Goal: Information Seeking & Learning: Check status

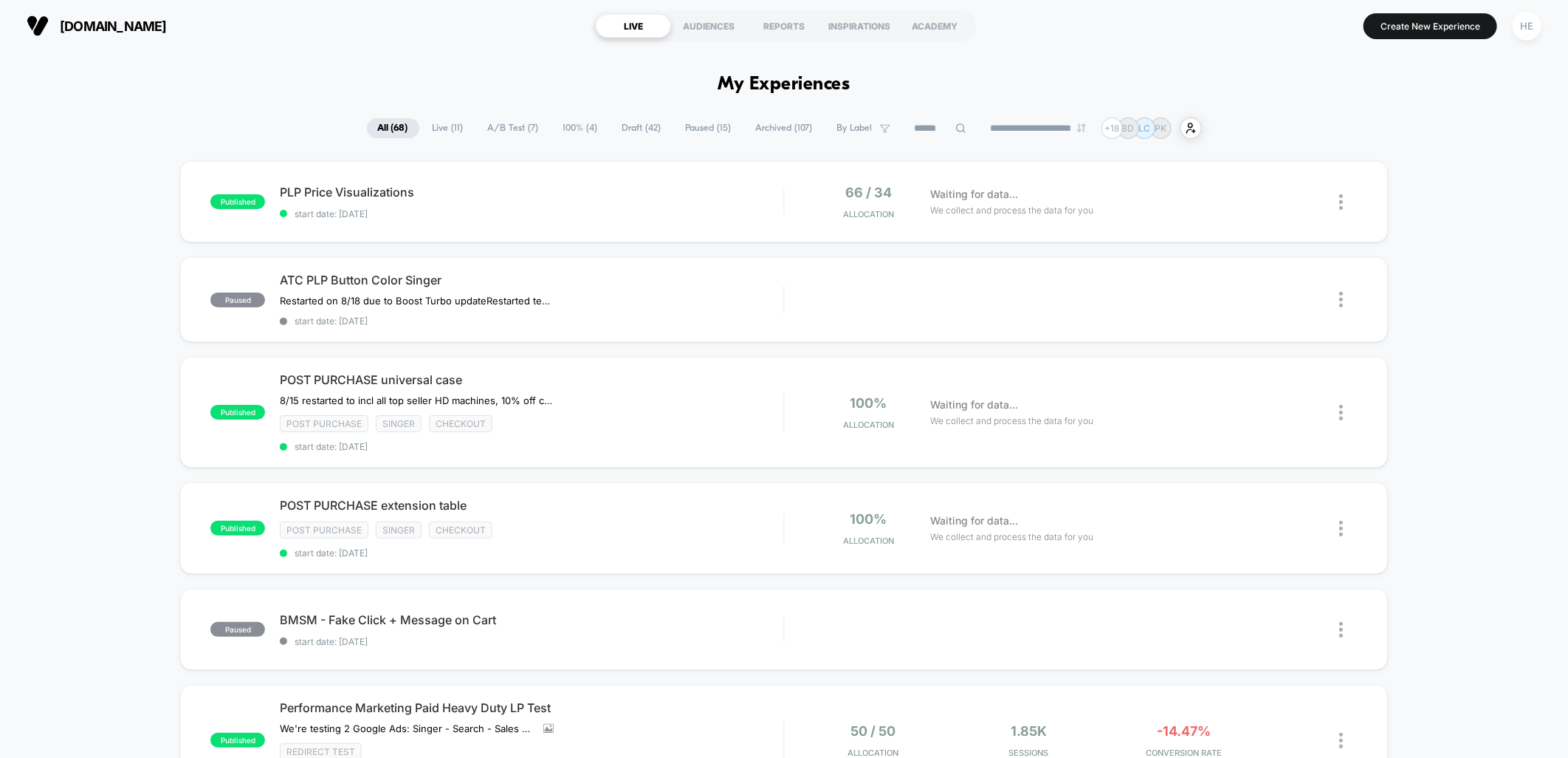
click at [434, 118] on span "Live ( 11 )" at bounding box center [448, 128] width 53 height 20
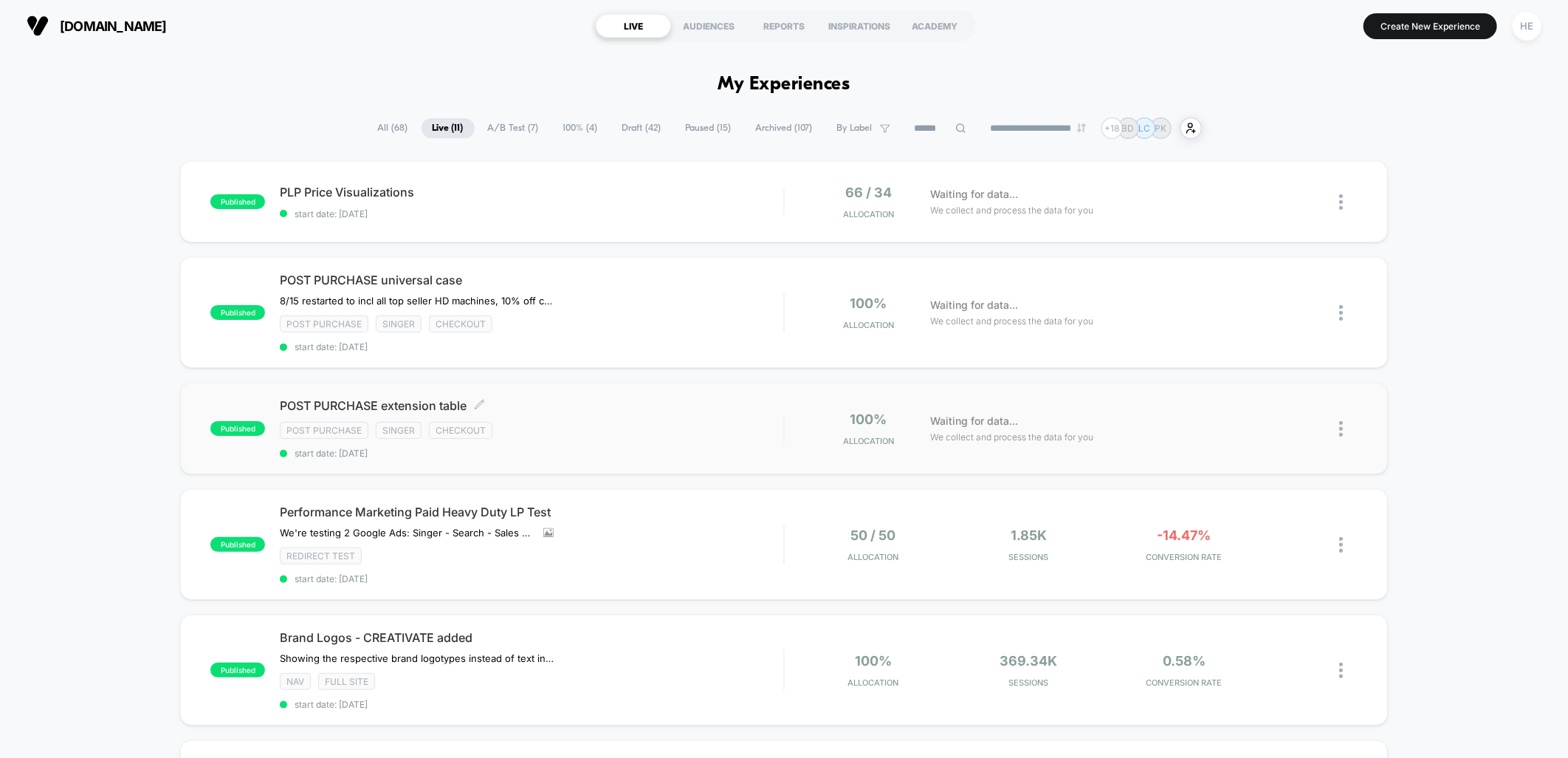
click at [581, 434] on div "Post Purchase Singer checkout" at bounding box center [532, 431] width 503 height 17
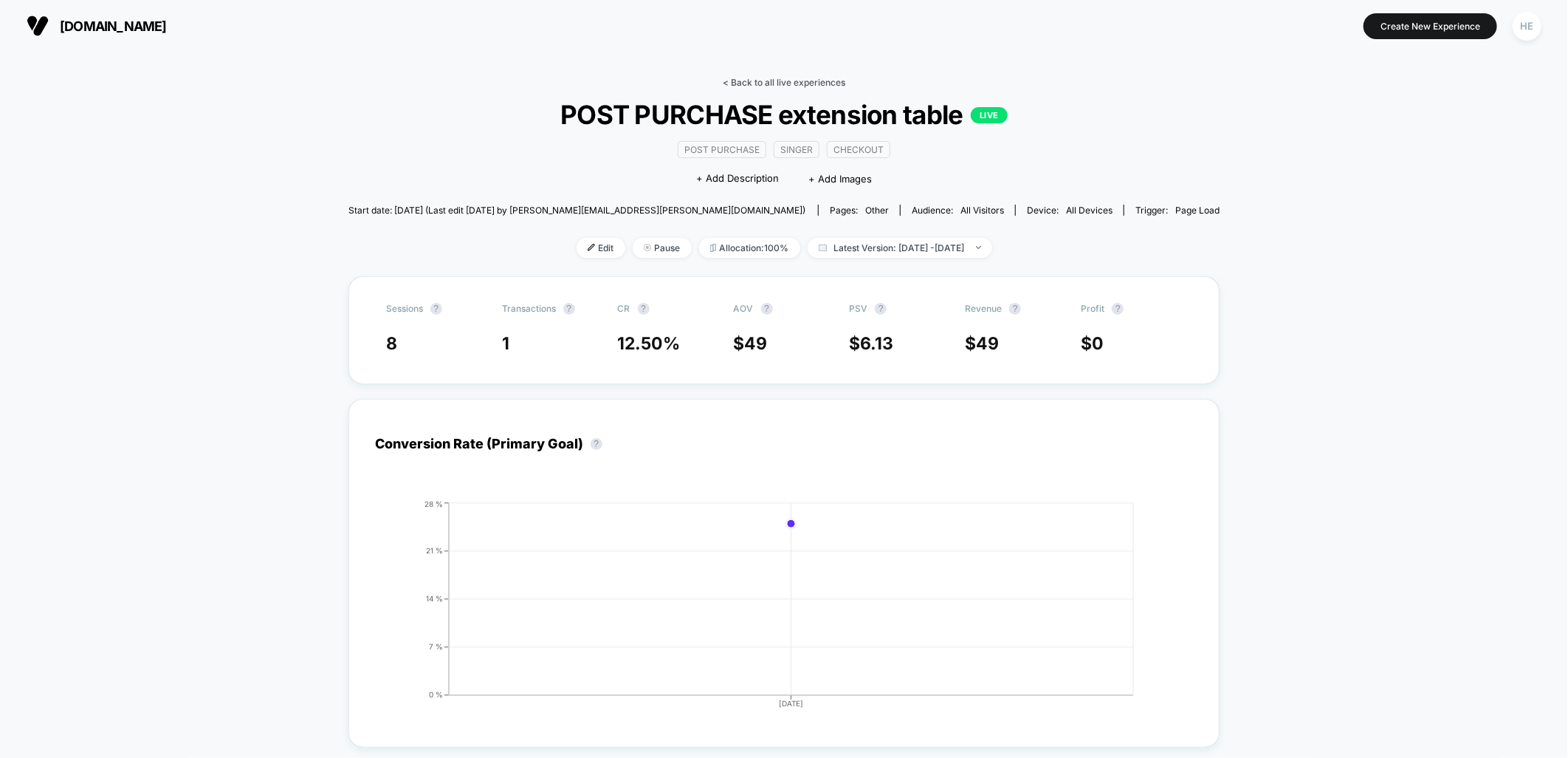
click at [785, 82] on link "< Back to all live experiences" at bounding box center [784, 82] width 122 height 11
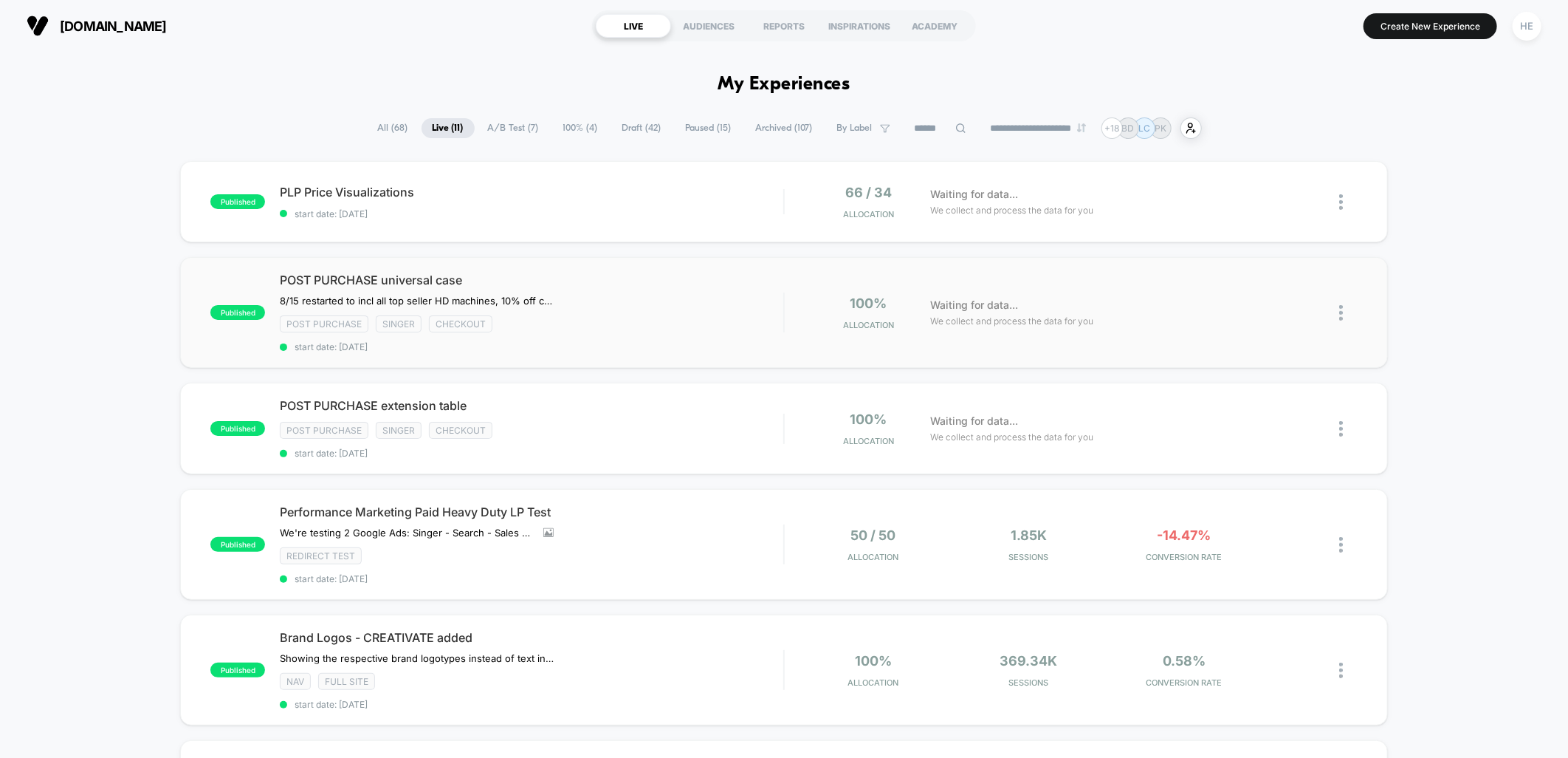
click at [625, 304] on div "8/15 restarted to incl all top seller HD machines, 10% off case 0% CR when we h…" at bounding box center [456, 301] width 352 height 12
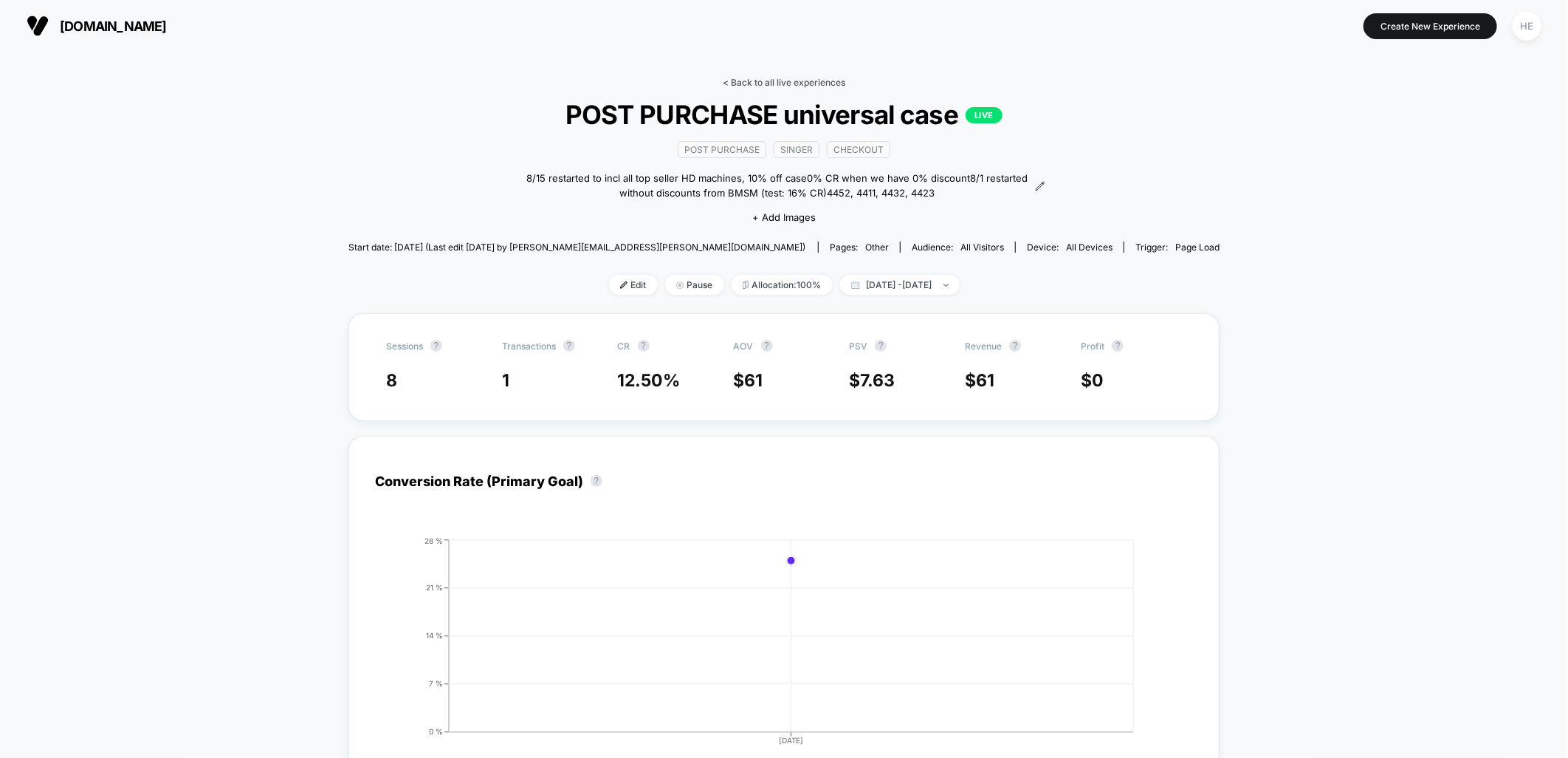
click at [762, 78] on link "< Back to all live experiences" at bounding box center [784, 82] width 122 height 11
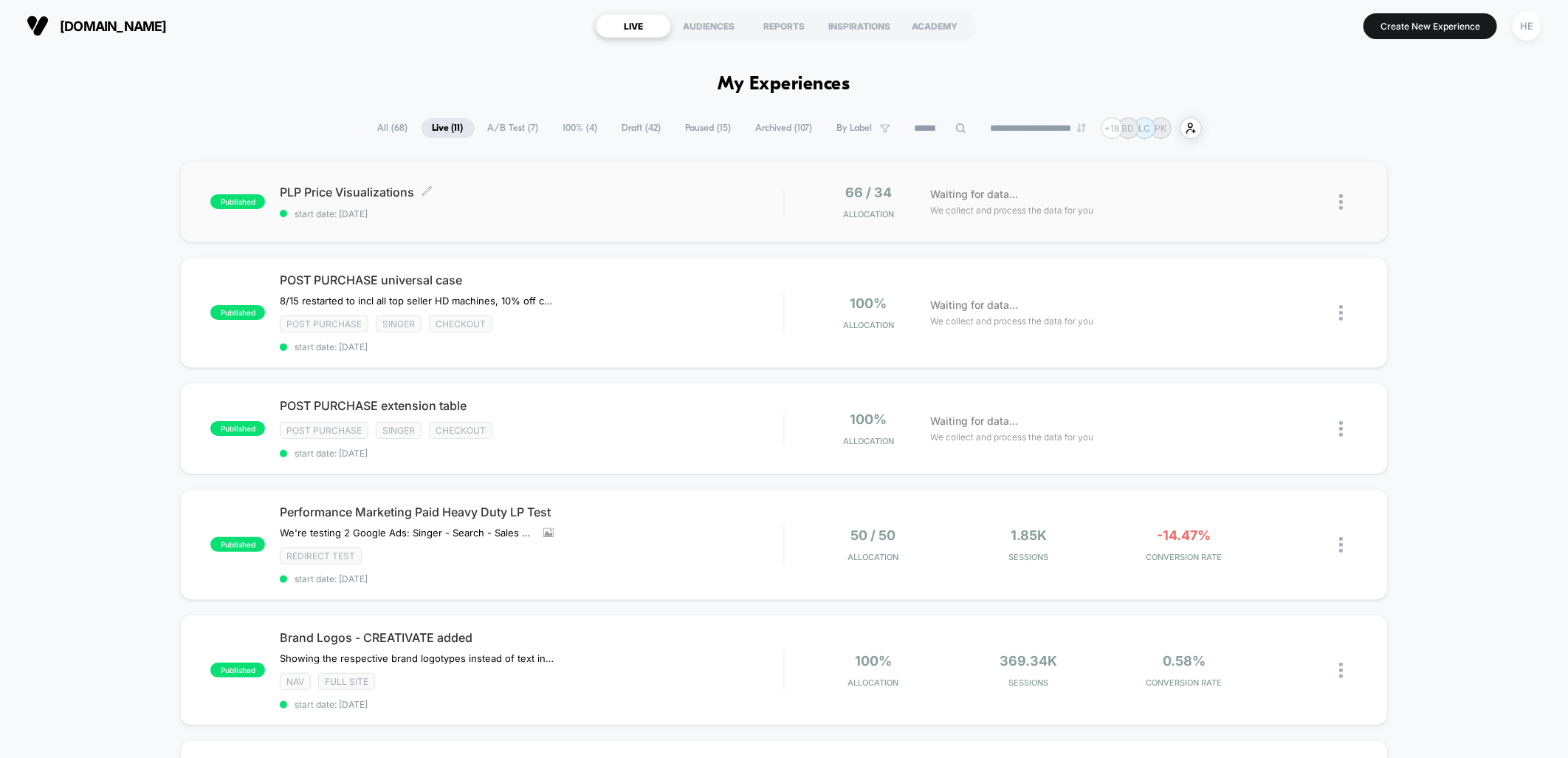
click at [607, 209] on span "start date: [DATE]" at bounding box center [532, 213] width 503 height 11
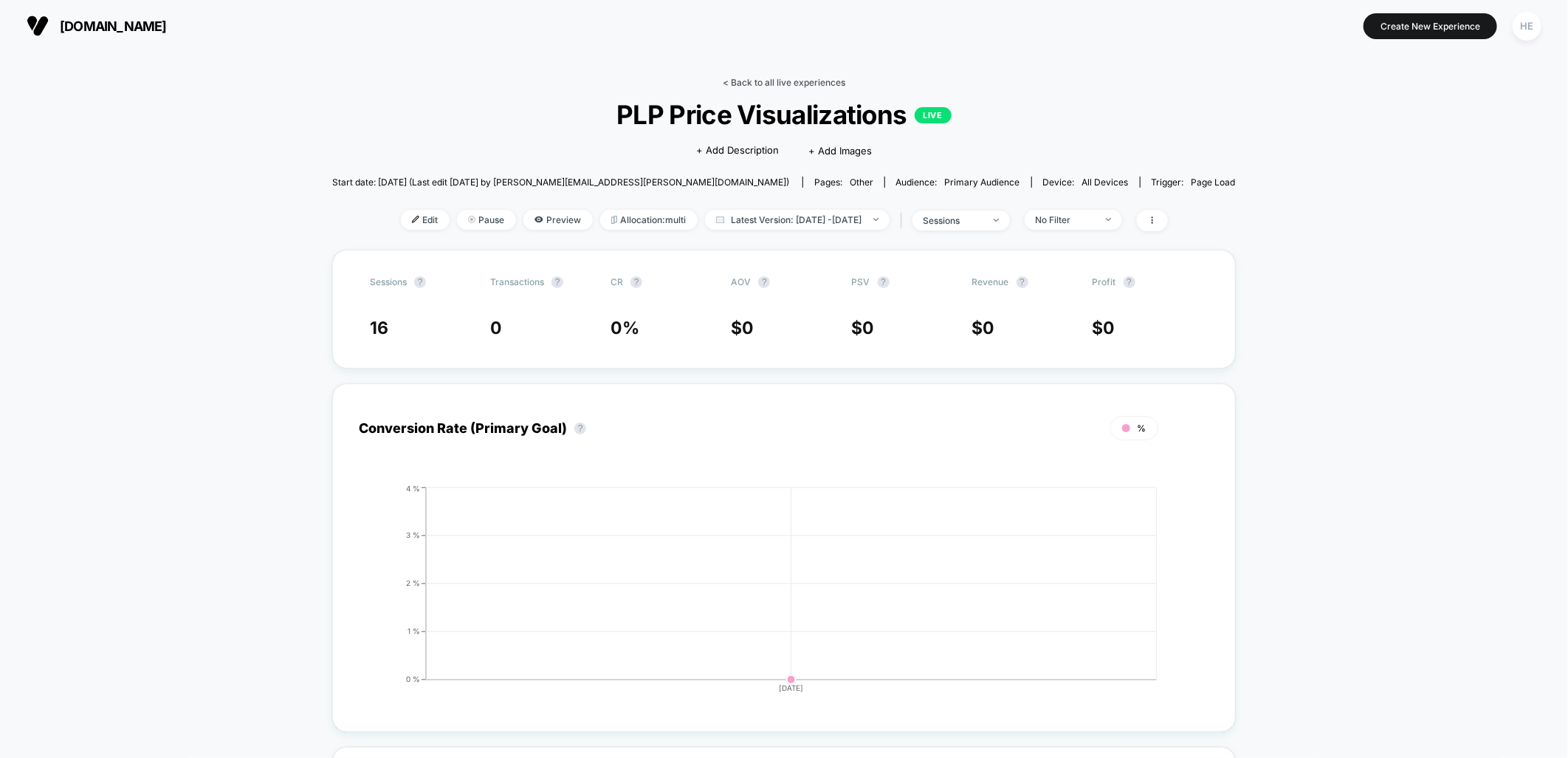
click at [754, 77] on link "< Back to all live experiences" at bounding box center [784, 82] width 122 height 11
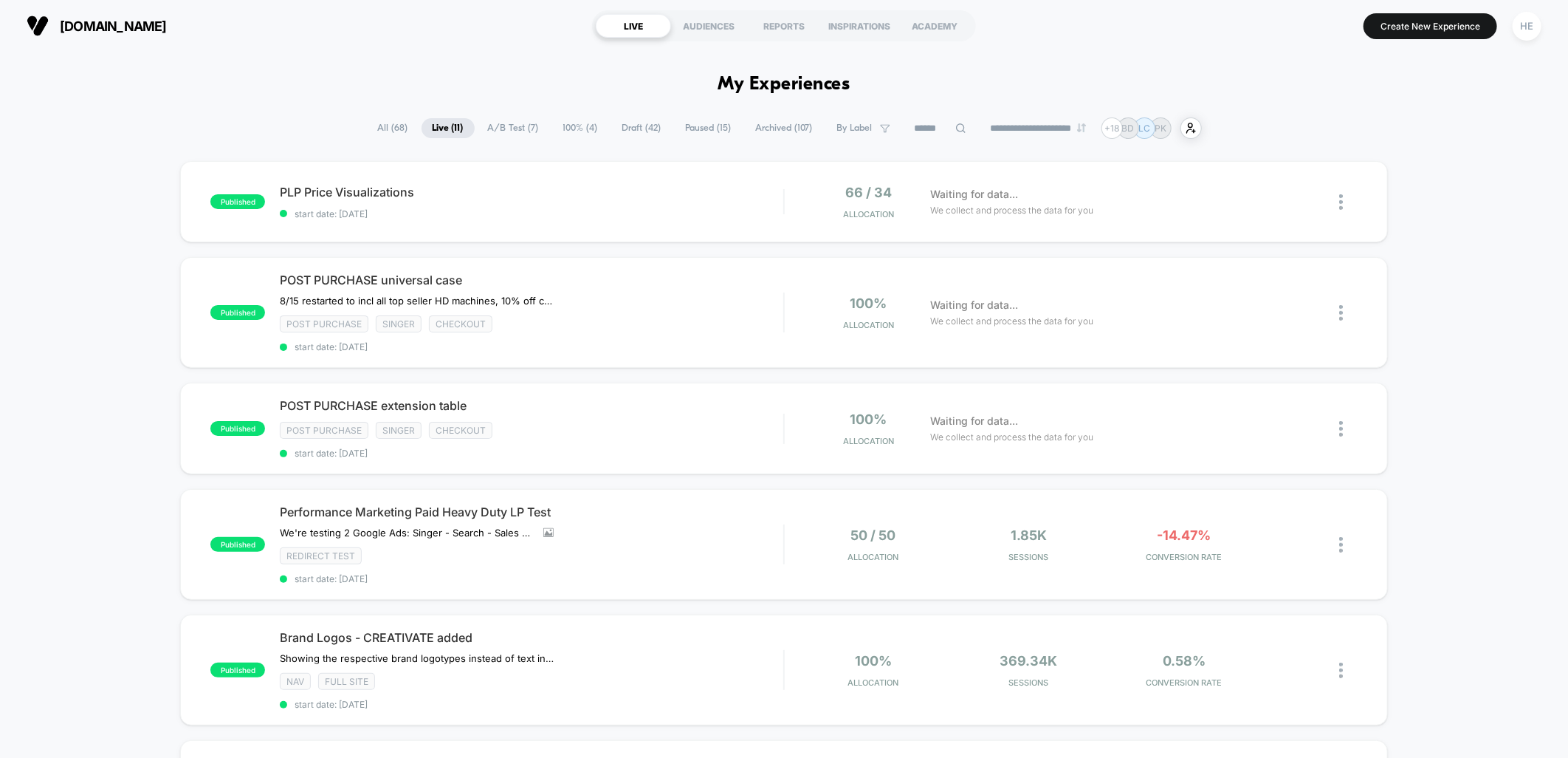
click at [780, 206] on div "PLP Price Visualizations Click to edit experience details Click to edit experie…" at bounding box center [532, 201] width 503 height 34
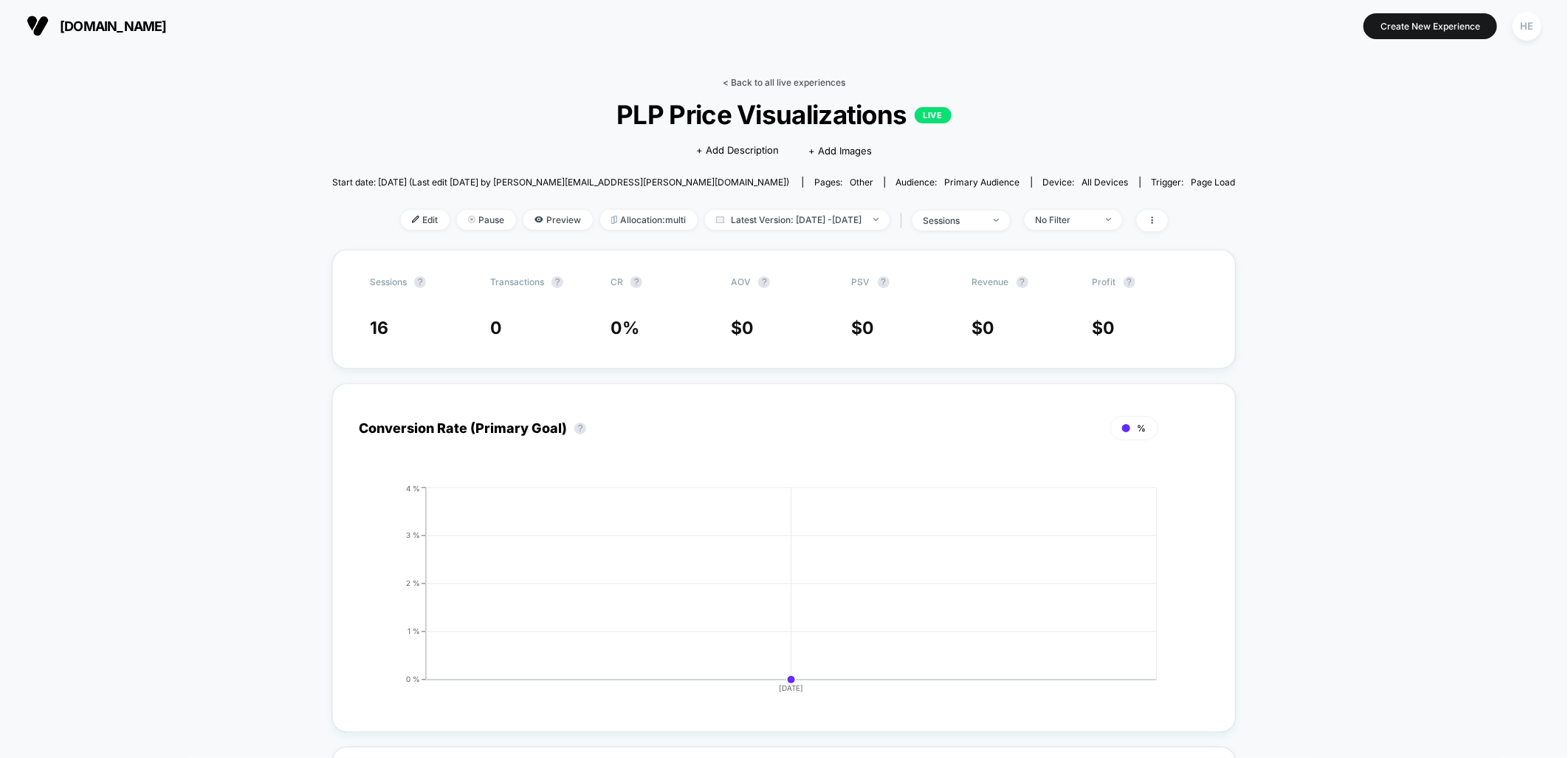
click at [749, 83] on link "< Back to all live experiences" at bounding box center [784, 82] width 122 height 11
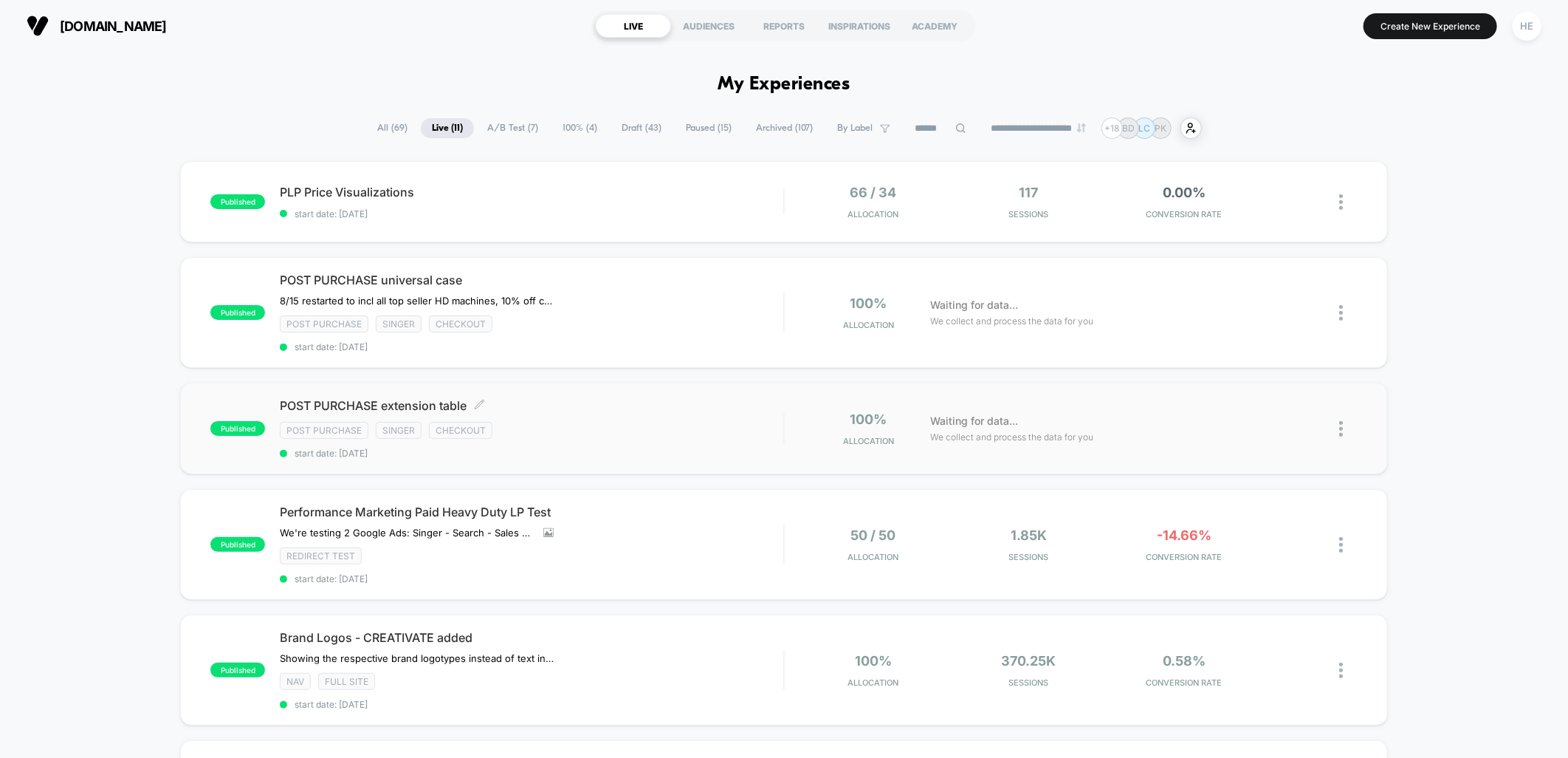
click at [687, 404] on span "POST PURCHASE extension table Click to edit experience details" at bounding box center [532, 405] width 503 height 15
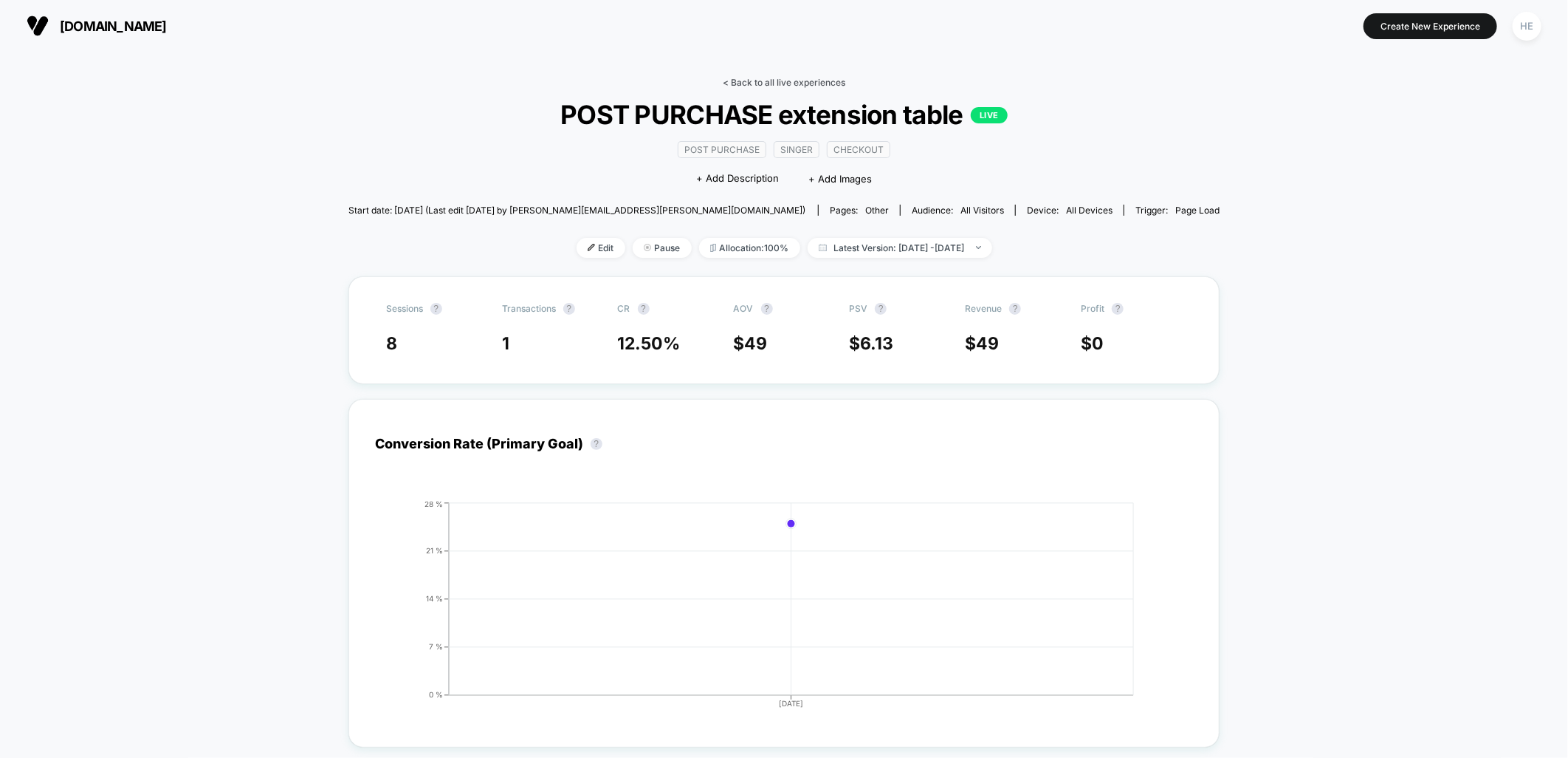
click at [794, 86] on link "< Back to all live experiences" at bounding box center [784, 82] width 122 height 11
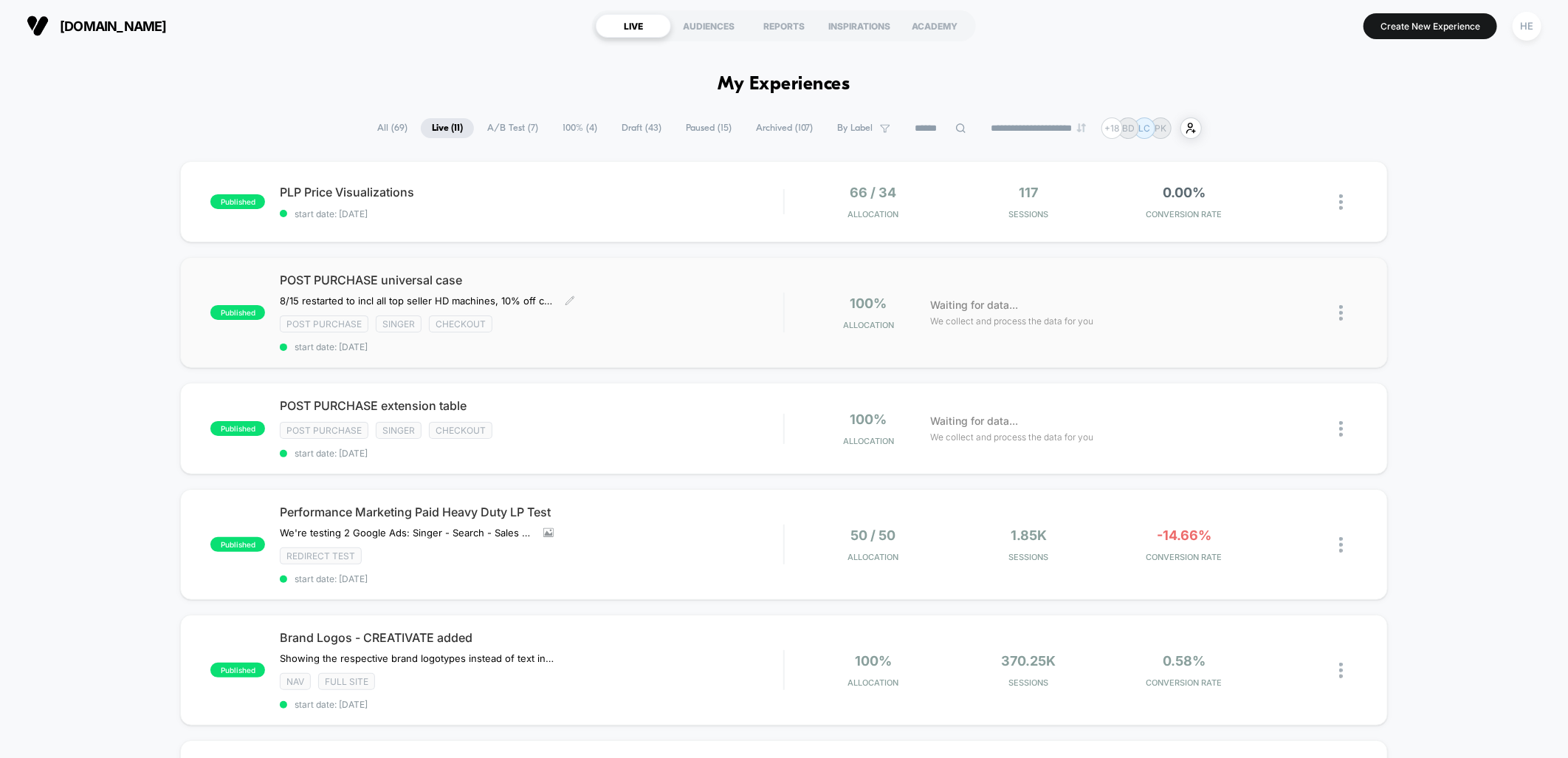
click at [689, 306] on div "POST PURCHASE universal case 8/15 restarted to incl all top seller HD machines,…" at bounding box center [532, 312] width 503 height 80
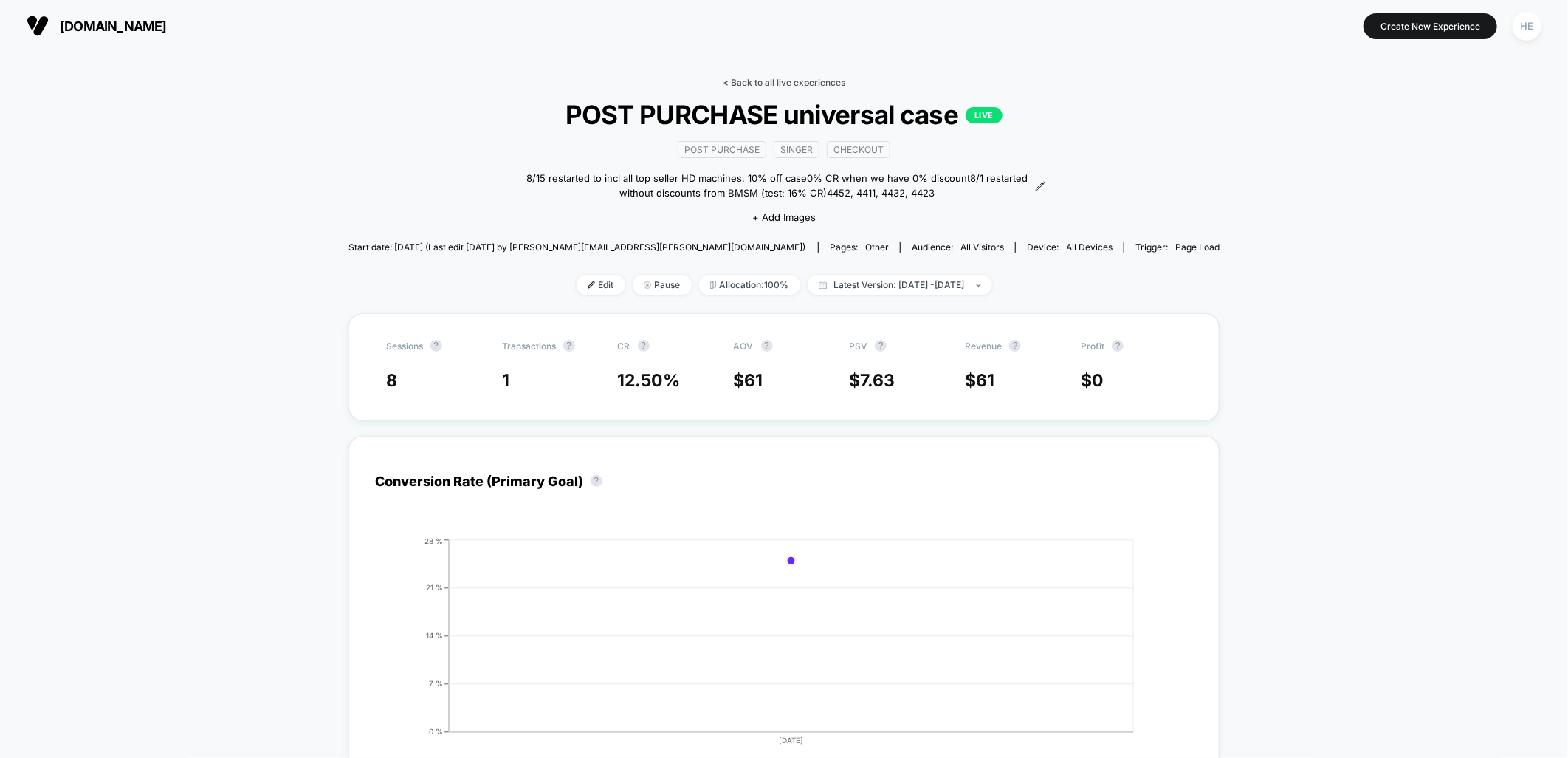
click at [756, 85] on link "< Back to all live experiences" at bounding box center [784, 82] width 122 height 11
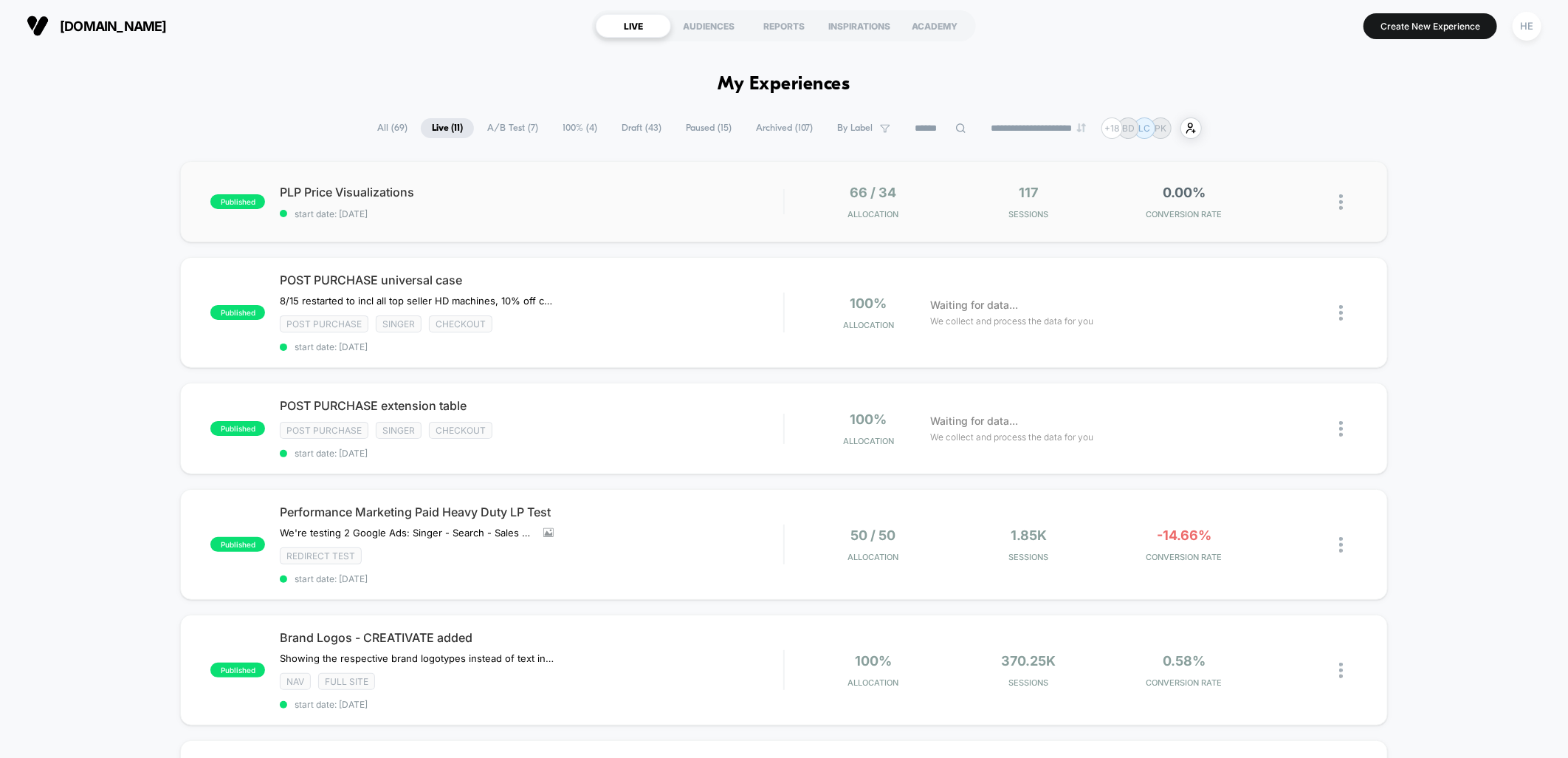
click at [678, 183] on div "published PLP Price Visualizations start date: 2025-08-19 66 / 34 Allocation 11…" at bounding box center [784, 201] width 1207 height 81
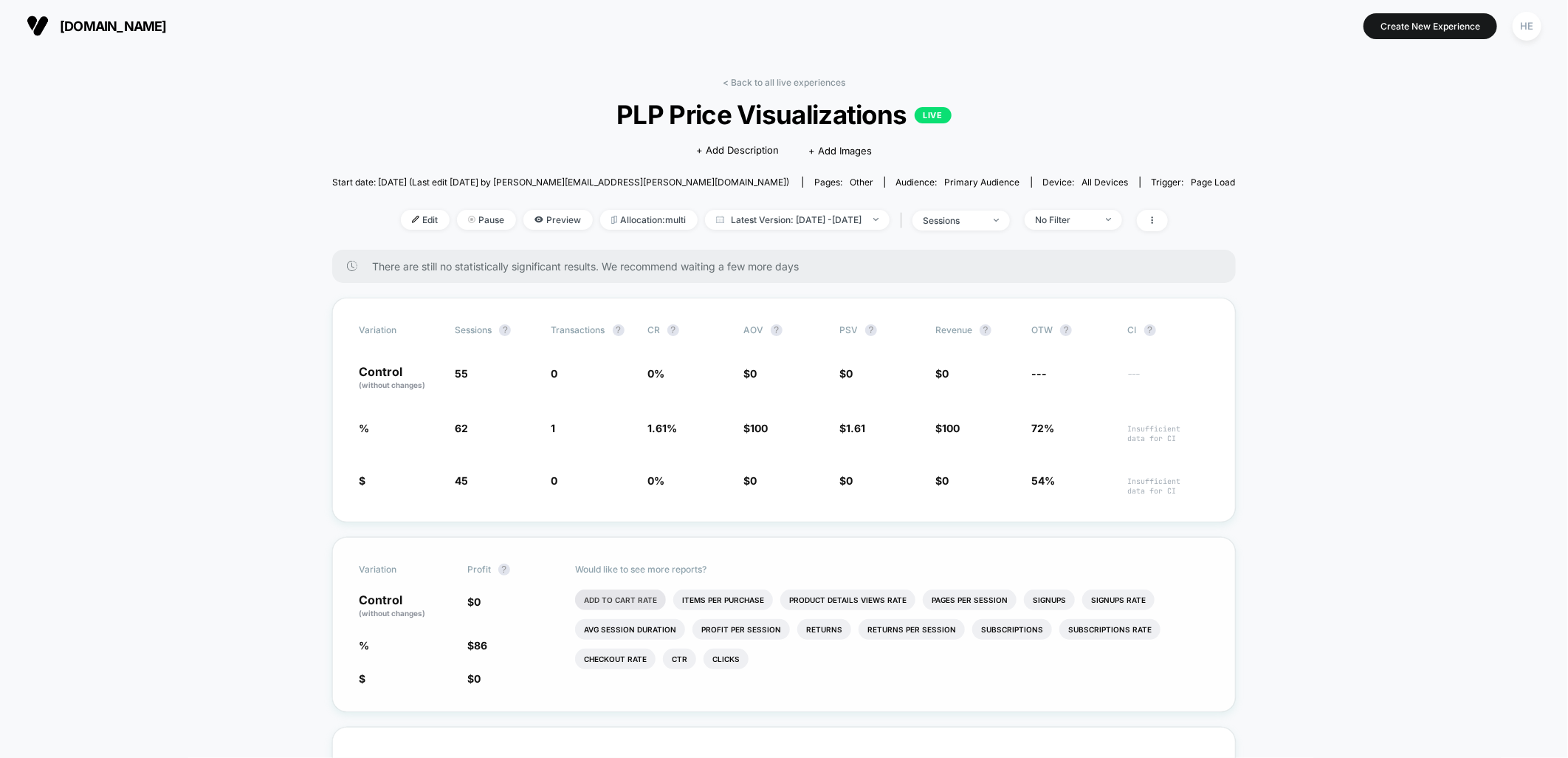
click at [636, 604] on li "Add To Cart Rate" at bounding box center [621, 599] width 91 height 21
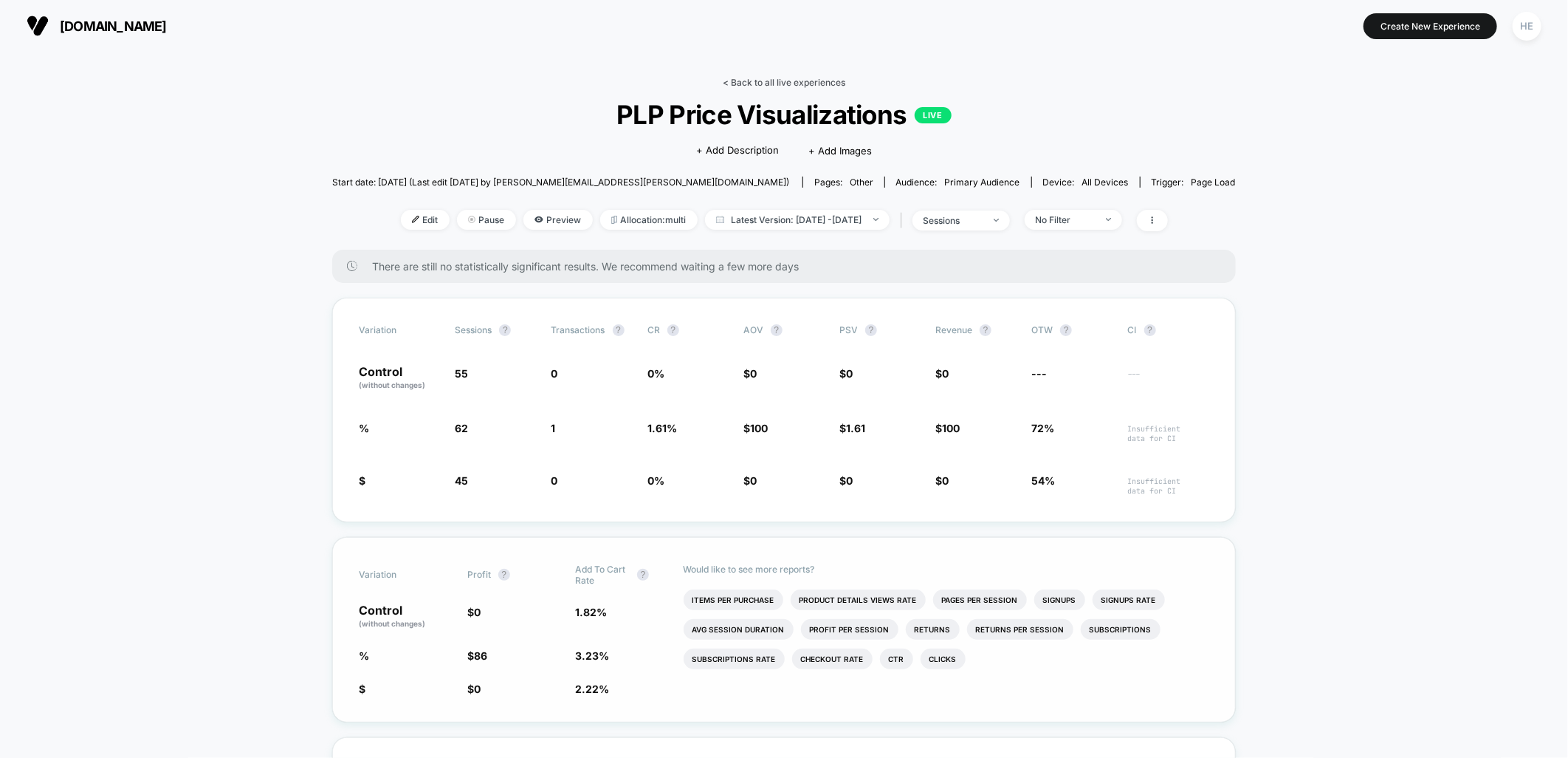
click at [751, 85] on link "< Back to all live experiences" at bounding box center [784, 82] width 122 height 11
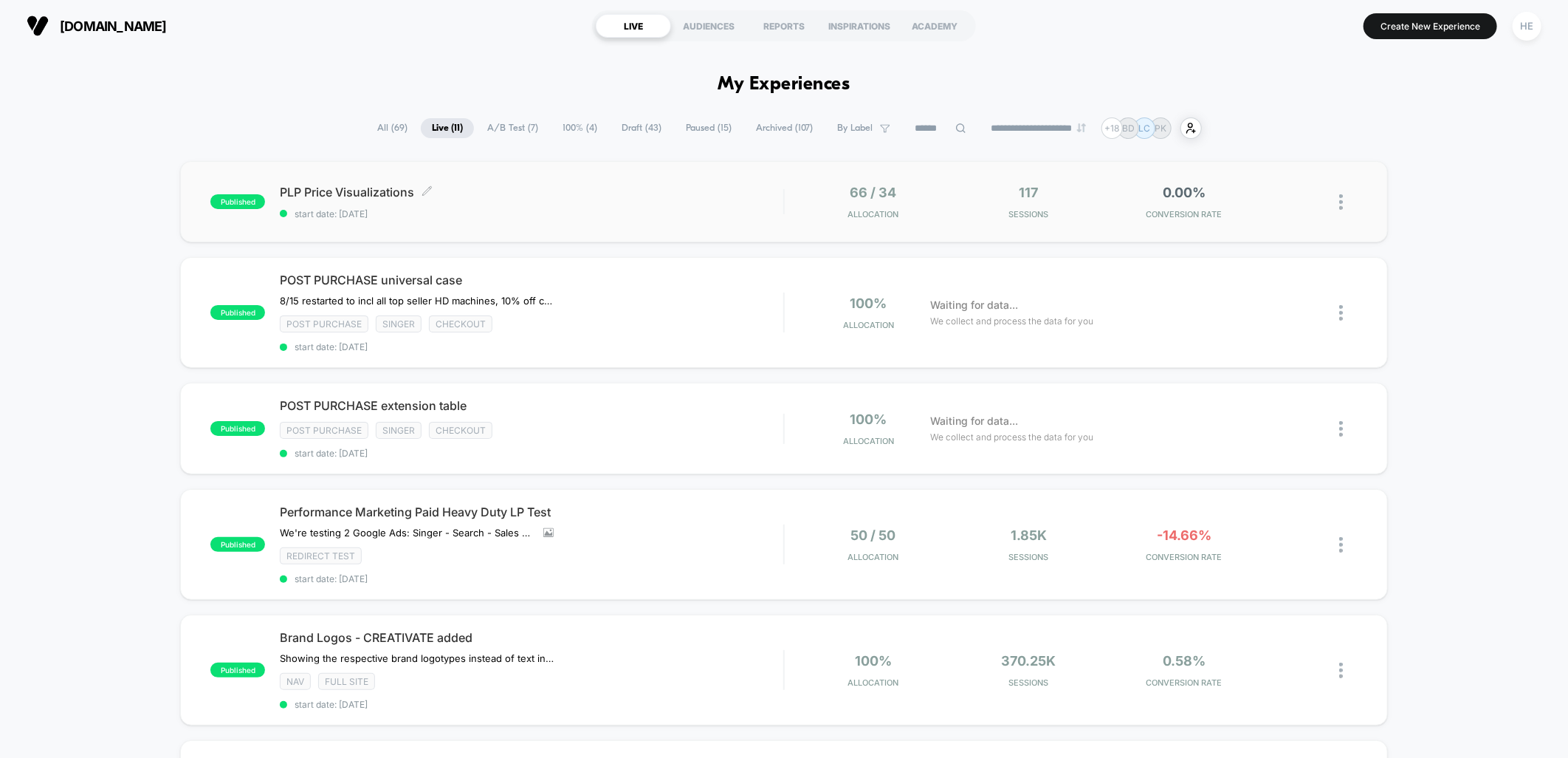
click at [527, 201] on div "PLP Price Visualizations Click to edit experience details Click to edit experie…" at bounding box center [532, 201] width 503 height 34
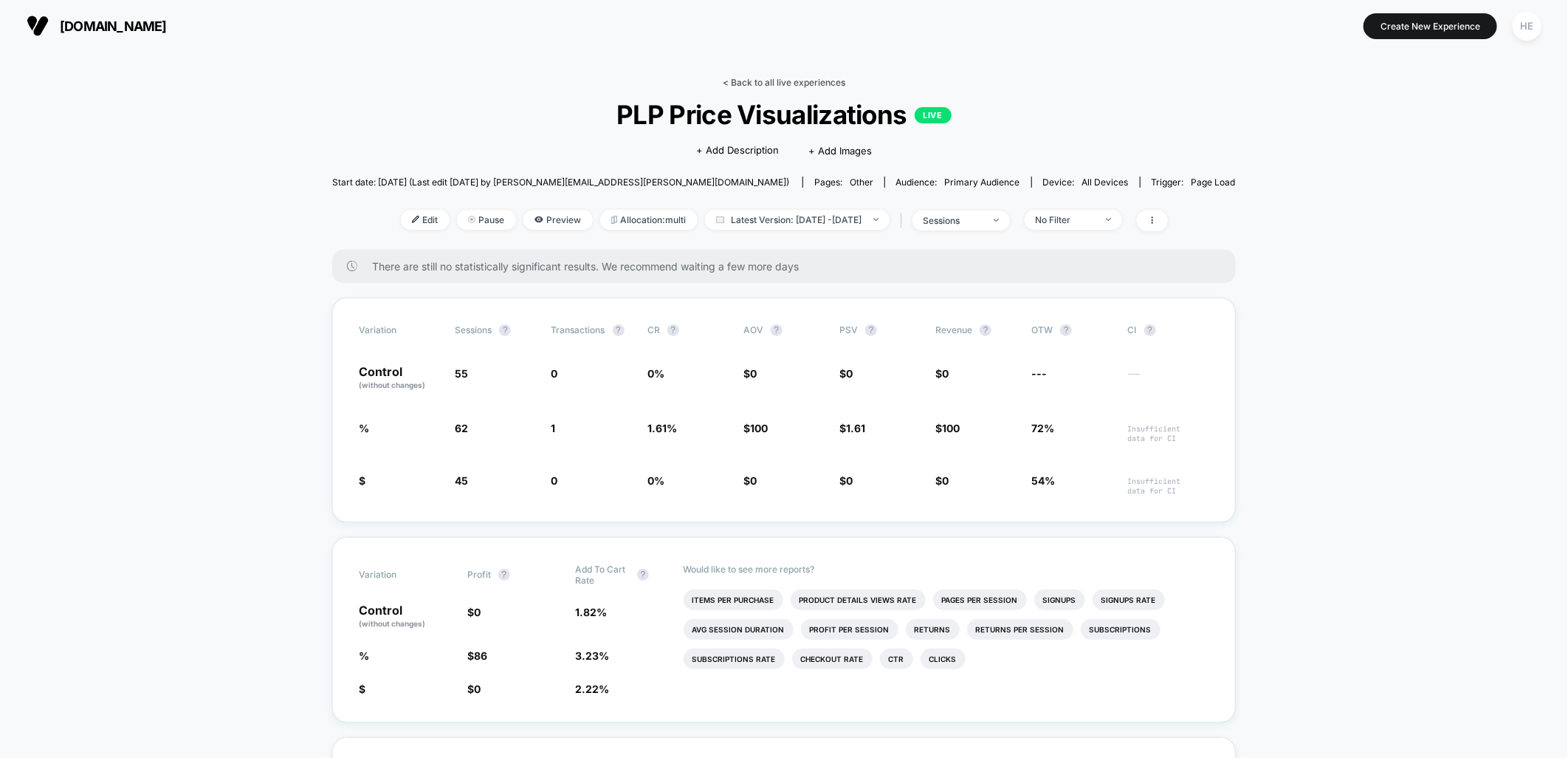
click at [755, 80] on link "< Back to all live experiences" at bounding box center [784, 82] width 122 height 11
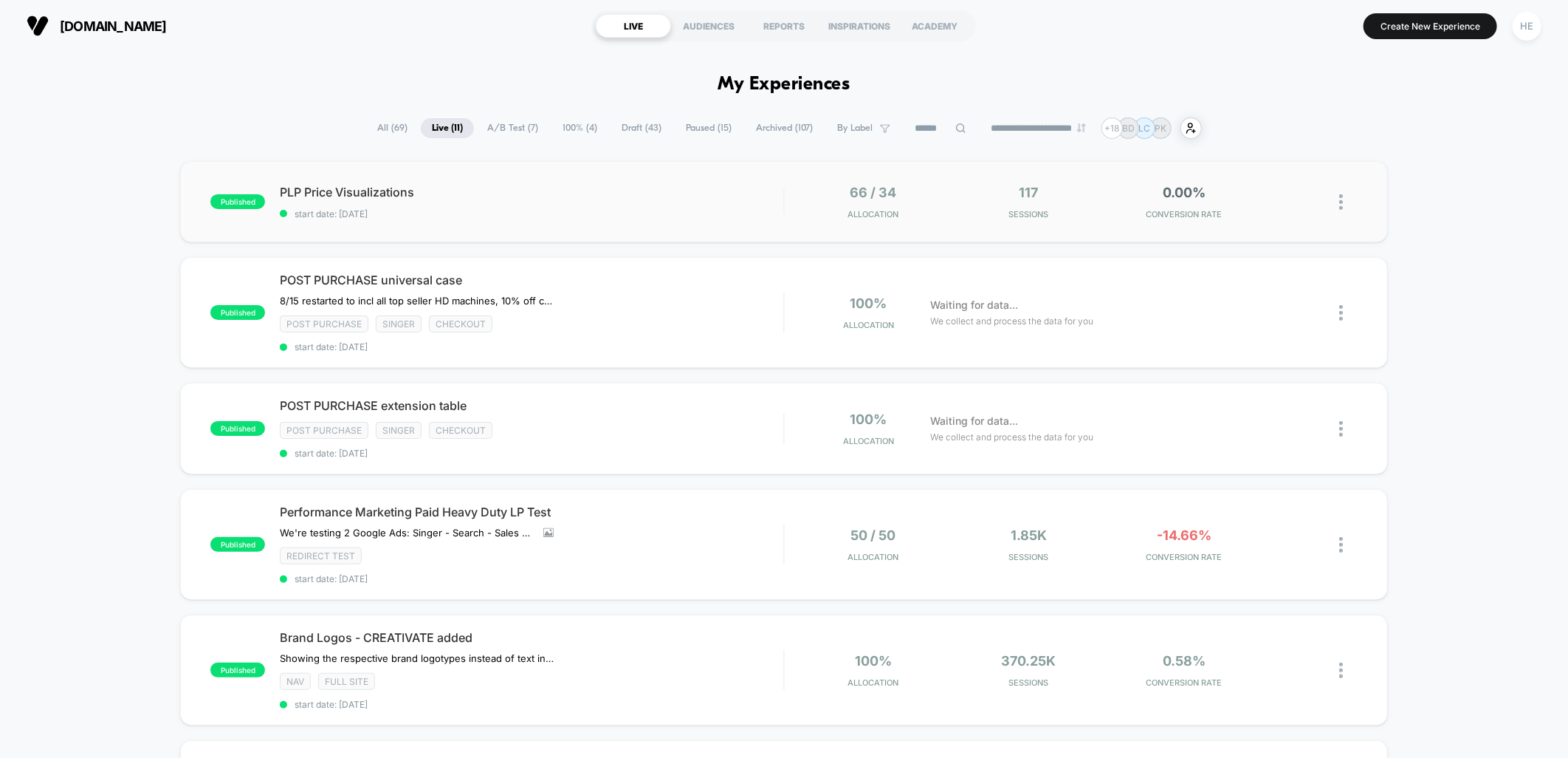
click at [633, 225] on div "published PLP Price Visualizations start date: 2025-08-19 66 / 34 Allocation 11…" at bounding box center [784, 201] width 1207 height 81
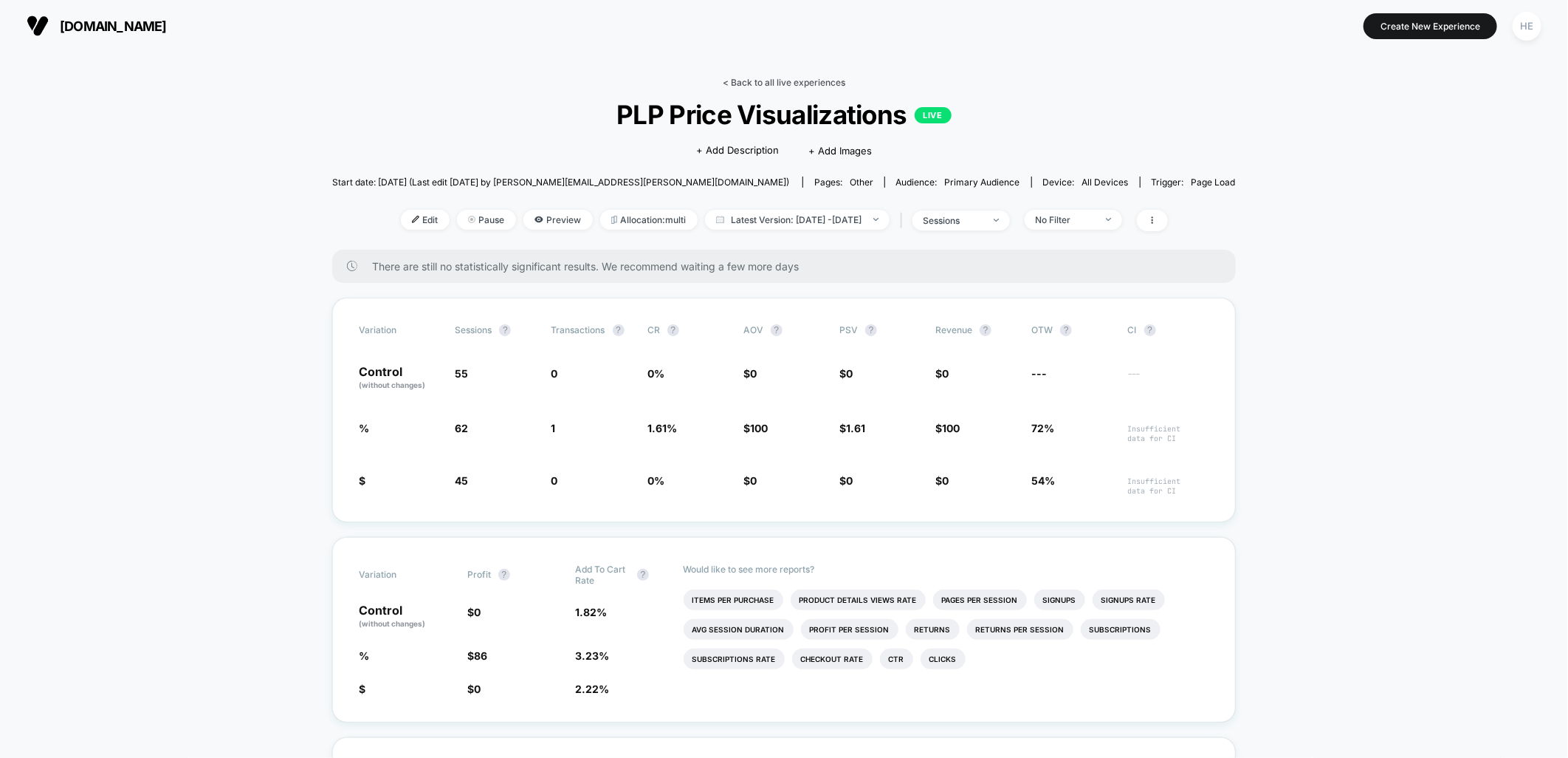
click at [791, 81] on link "< Back to all live experiences" at bounding box center [784, 82] width 122 height 11
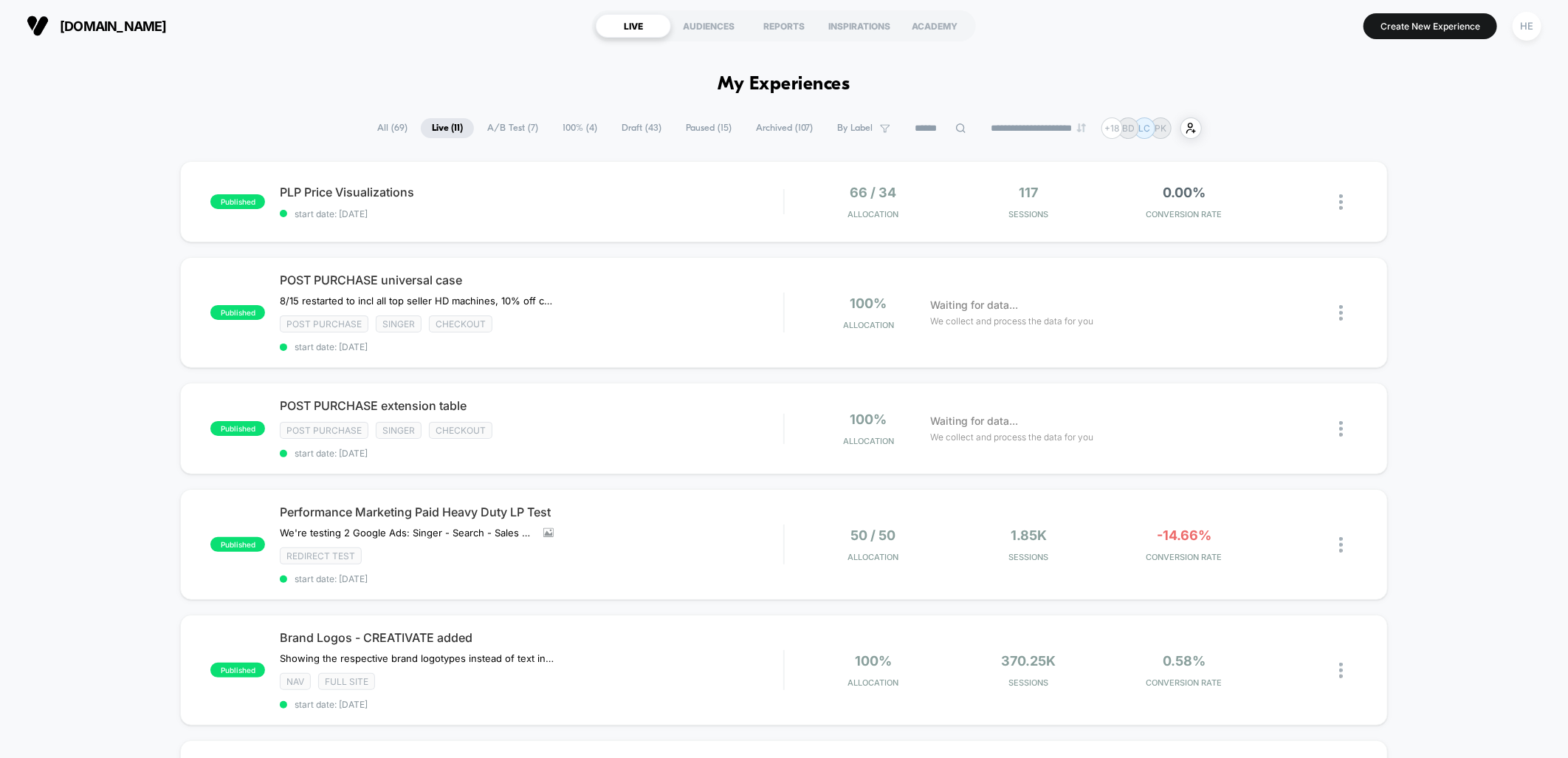
click at [520, 198] on span "PLP Price Visualizations Click to edit experience details" at bounding box center [532, 192] width 503 height 15
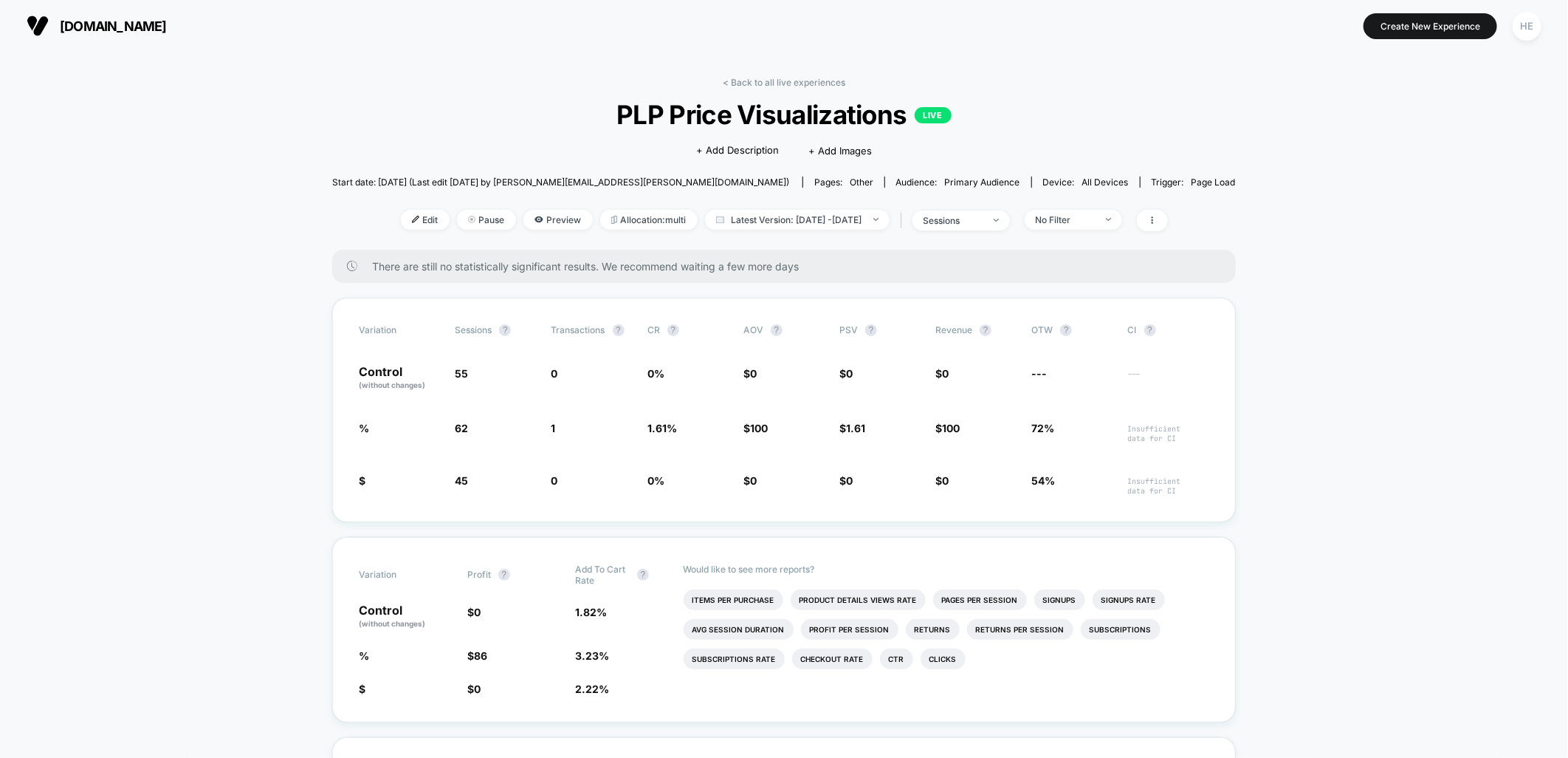
drag, startPoint x: 276, startPoint y: 186, endPoint x: 263, endPoint y: 195, distance: 15.8
click at [779, 89] on div "< Back to all live experiences PLP Price Visualizations LIVE Click to edit expe…" at bounding box center [784, 164] width 904 height 173
click at [779, 83] on link "< Back to all live experiences" at bounding box center [784, 82] width 122 height 11
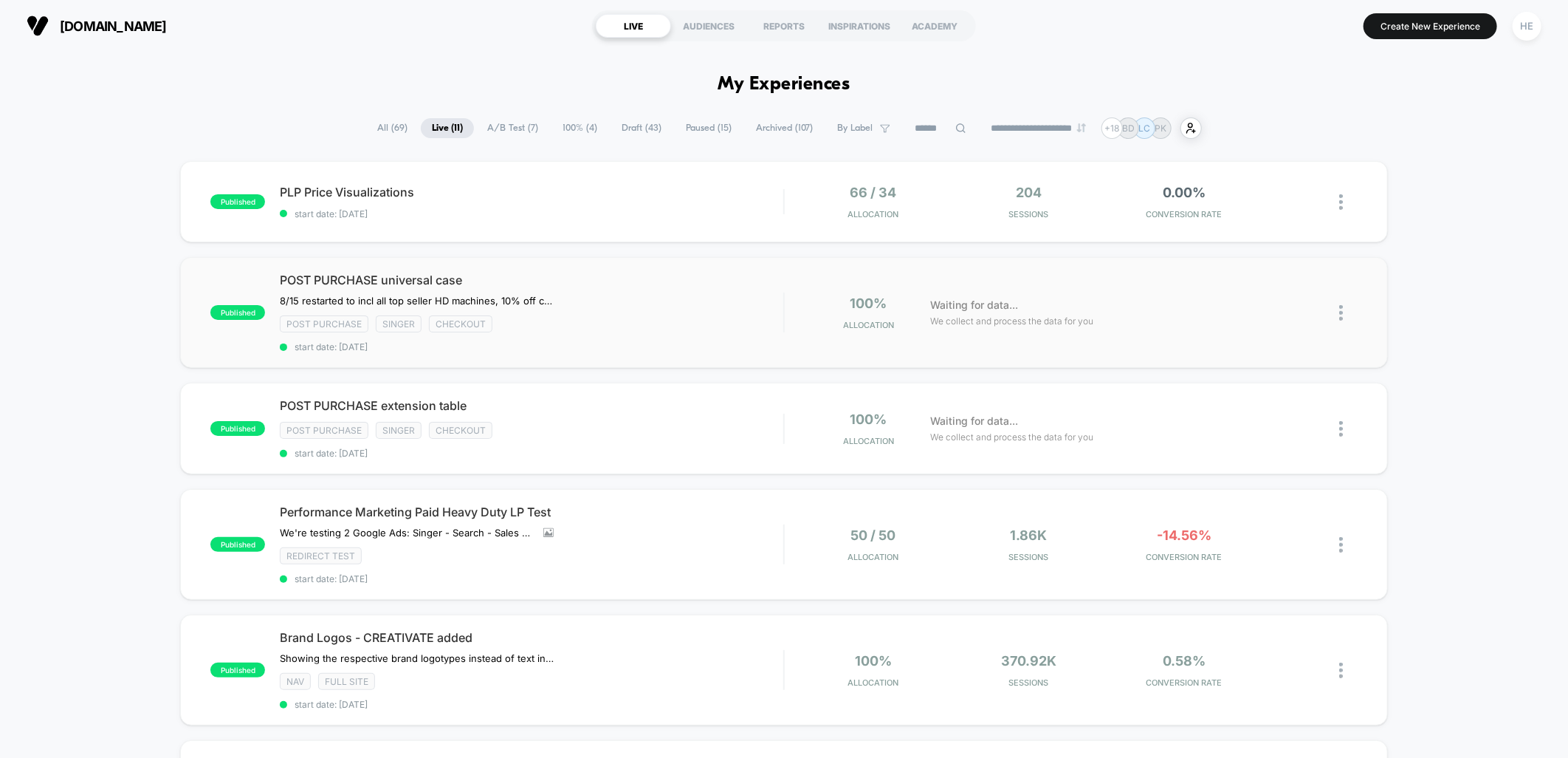
click at [665, 353] on div "published POST PURCHASE universal case 8/15 restarted to incl all top seller HD…" at bounding box center [784, 312] width 1207 height 111
click at [713, 416] on div "POST PURCHASE extension table Click to edit experience details Click to edit ex…" at bounding box center [532, 428] width 503 height 60
click at [538, 200] on span "PLP Price Visualizations Click to edit experience details" at bounding box center [532, 192] width 503 height 15
